Goal: Navigation & Orientation: Find specific page/section

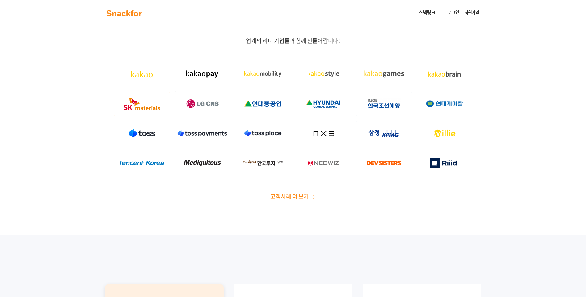
click at [301, 193] on span "고객사례 더 보기" at bounding box center [289, 196] width 38 height 8
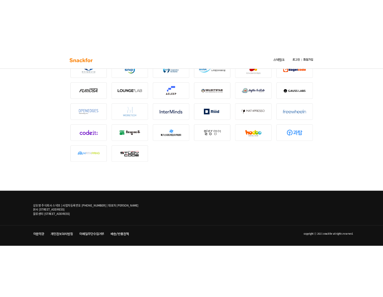
scroll to position [920, 0]
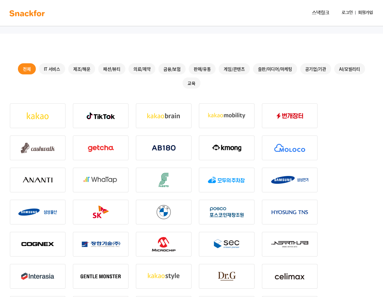
scroll to position [0, 0]
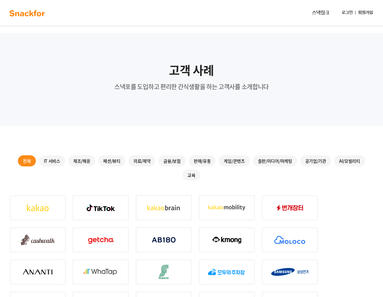
click at [322, 14] on link "스낵링크" at bounding box center [321, 13] width 22 height 12
click at [25, 15] on img at bounding box center [27, 13] width 39 height 10
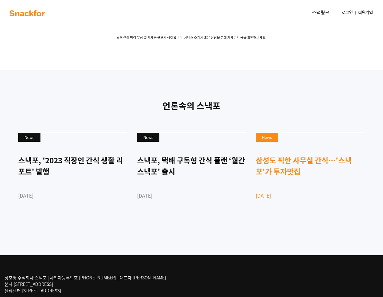
scroll to position [1705, 0]
